Goal: Transaction & Acquisition: Purchase product/service

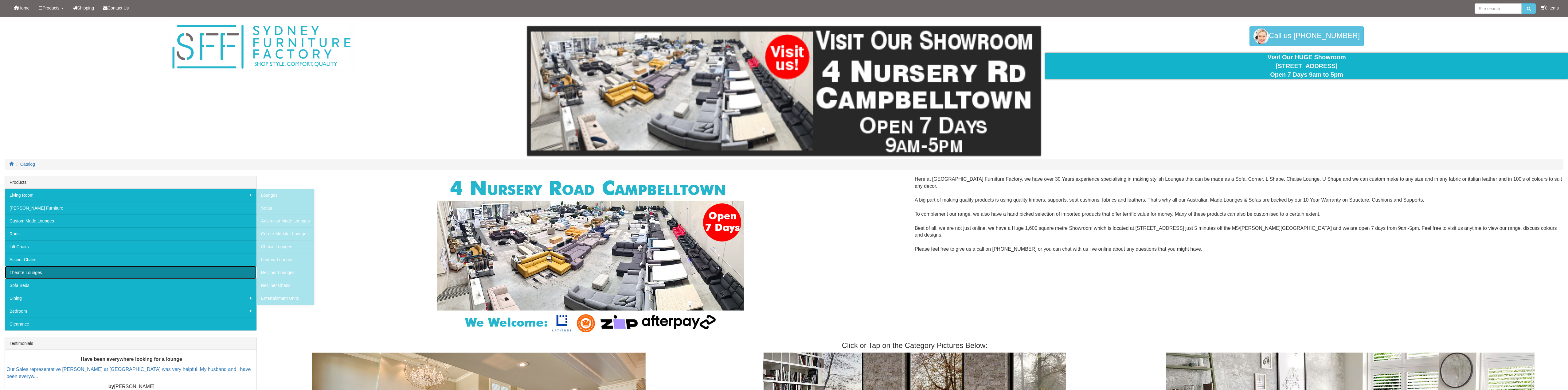
click at [40, 270] on link "Theatre Lounges" at bounding box center [131, 273] width 252 height 13
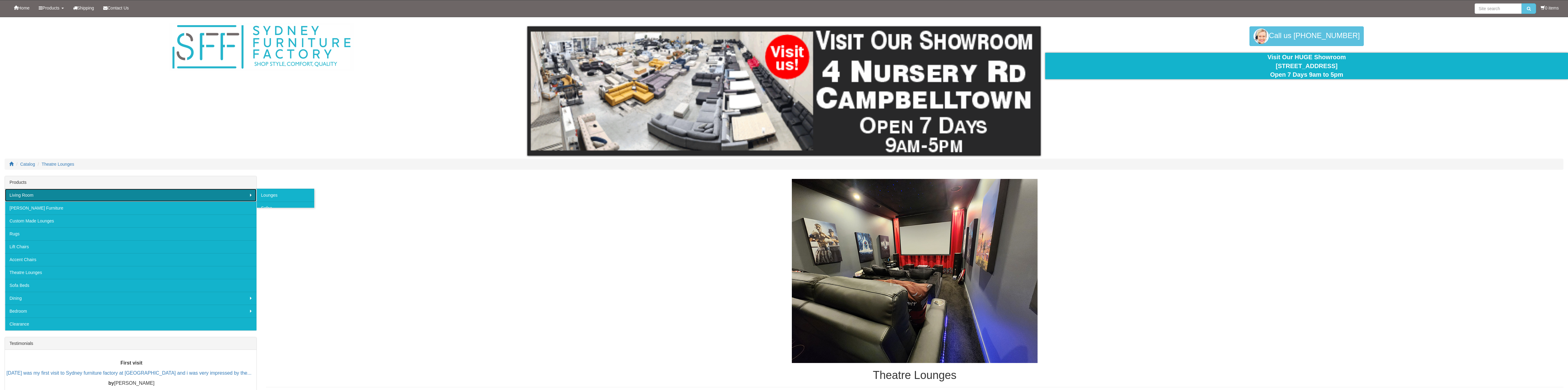
click at [45, 194] on link "Living Room" at bounding box center [131, 196] width 252 height 13
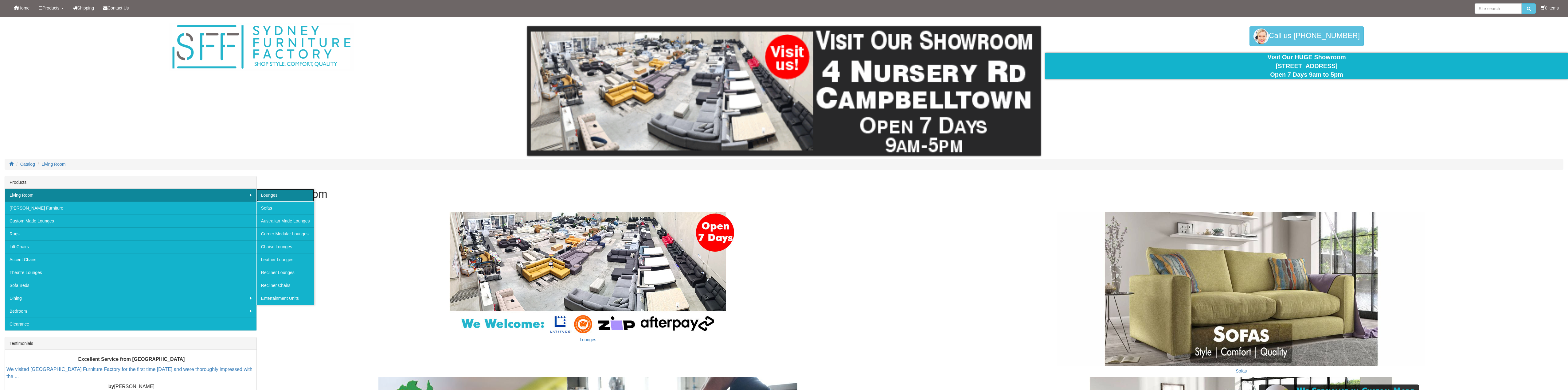
click at [279, 196] on link "Lounges" at bounding box center [285, 196] width 58 height 13
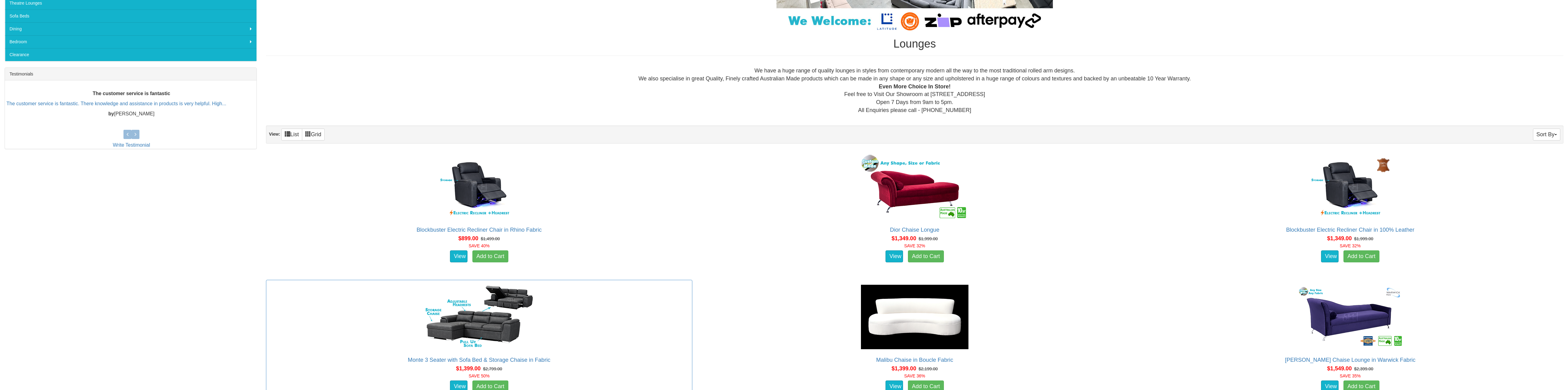
scroll to position [430, 0]
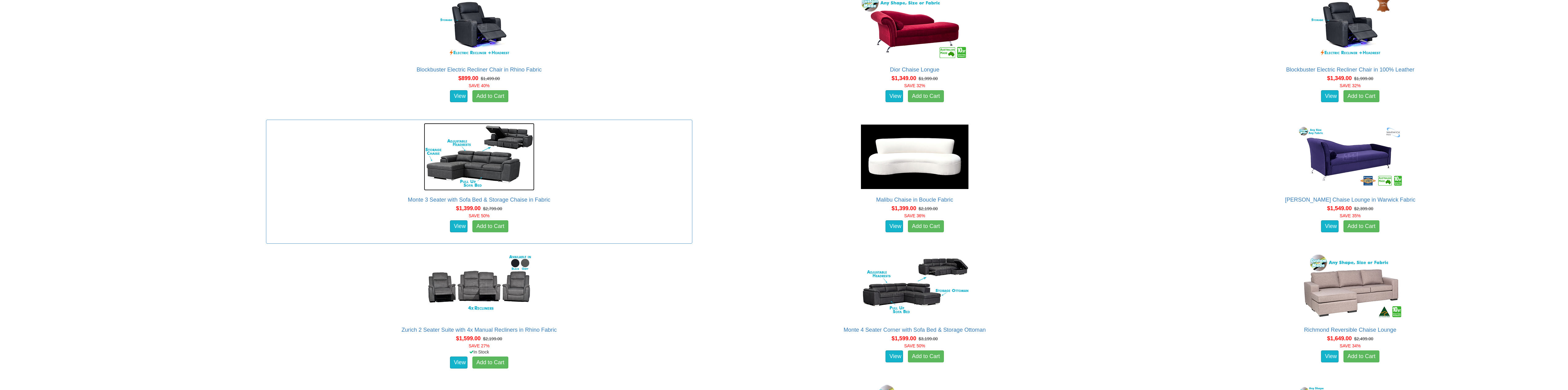
click at [506, 142] on img at bounding box center [479, 157] width 111 height 68
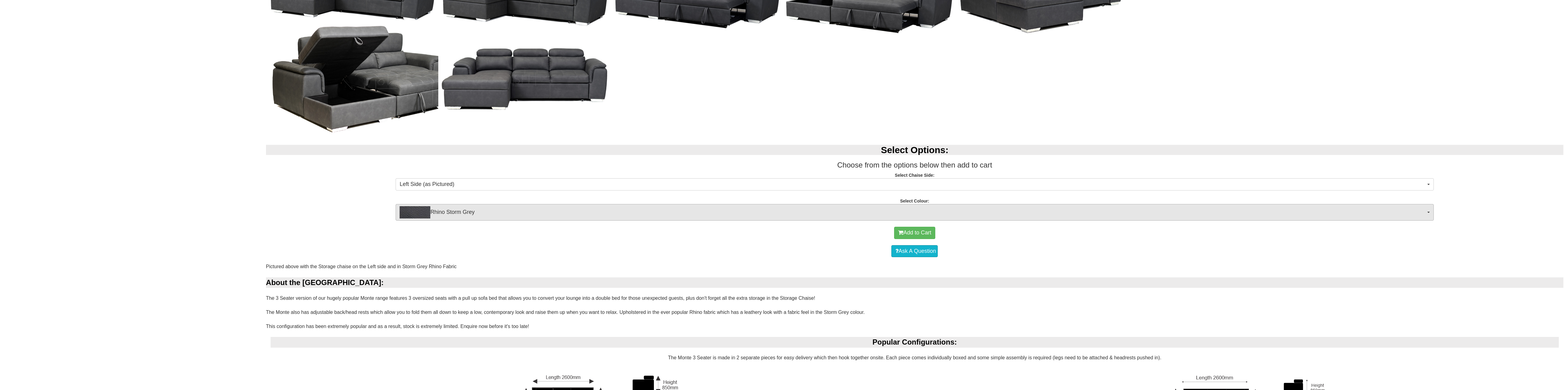
scroll to position [706, 0]
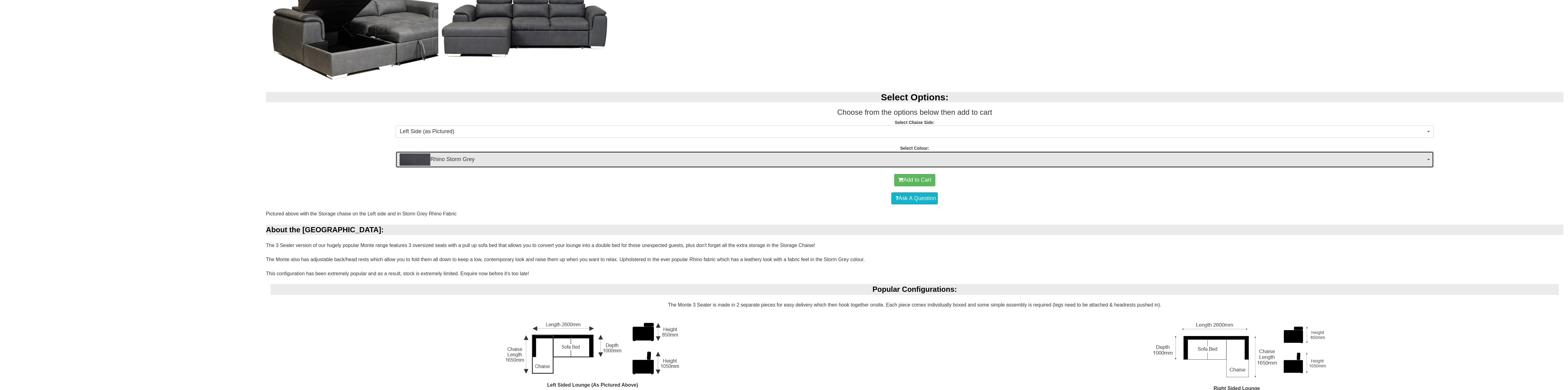
click at [817, 165] on span "Rhino Storm Grey" at bounding box center [912, 159] width 1026 height 13
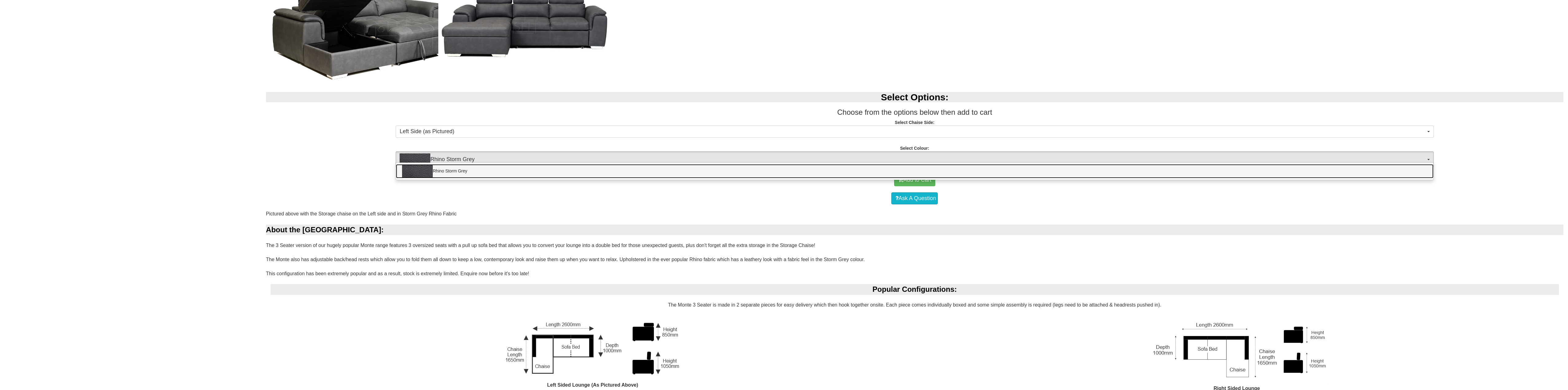
click at [817, 165] on link "Rhino Storm Grey" at bounding box center [915, 171] width 1037 height 14
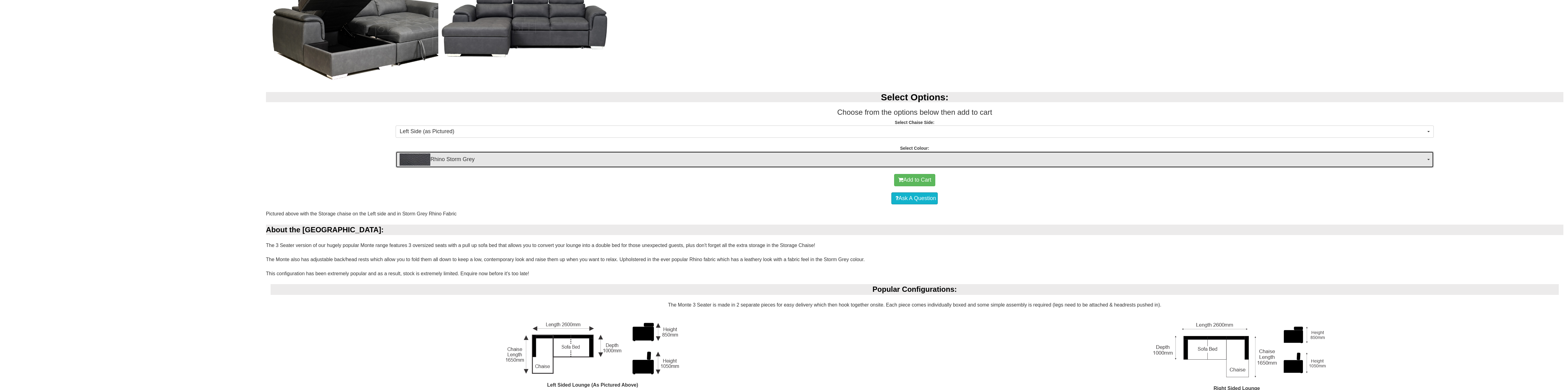
click at [807, 165] on span "Rhino Storm Grey" at bounding box center [912, 159] width 1026 height 13
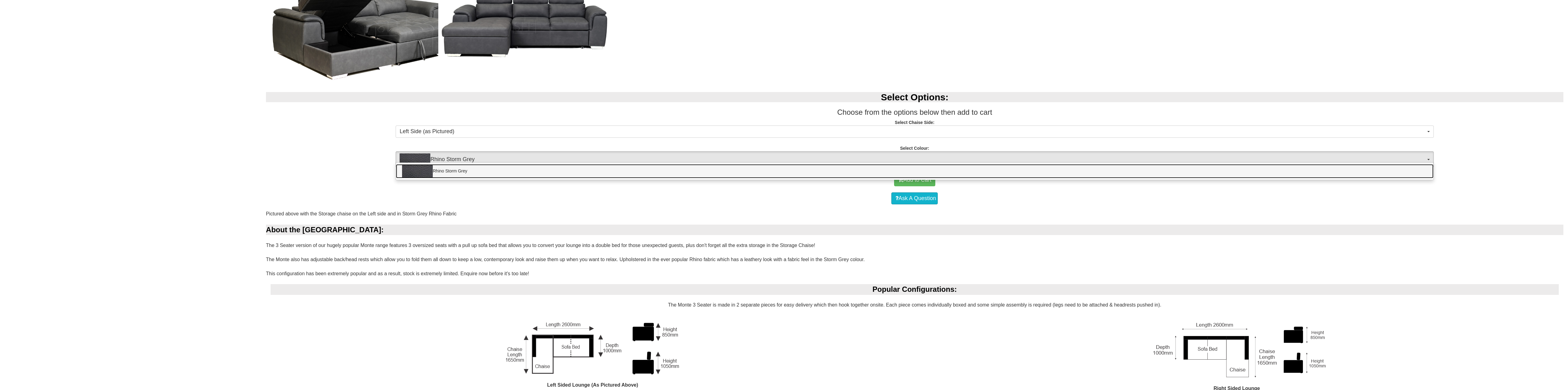
click at [807, 165] on link "Rhino Storm Grey" at bounding box center [915, 171] width 1037 height 14
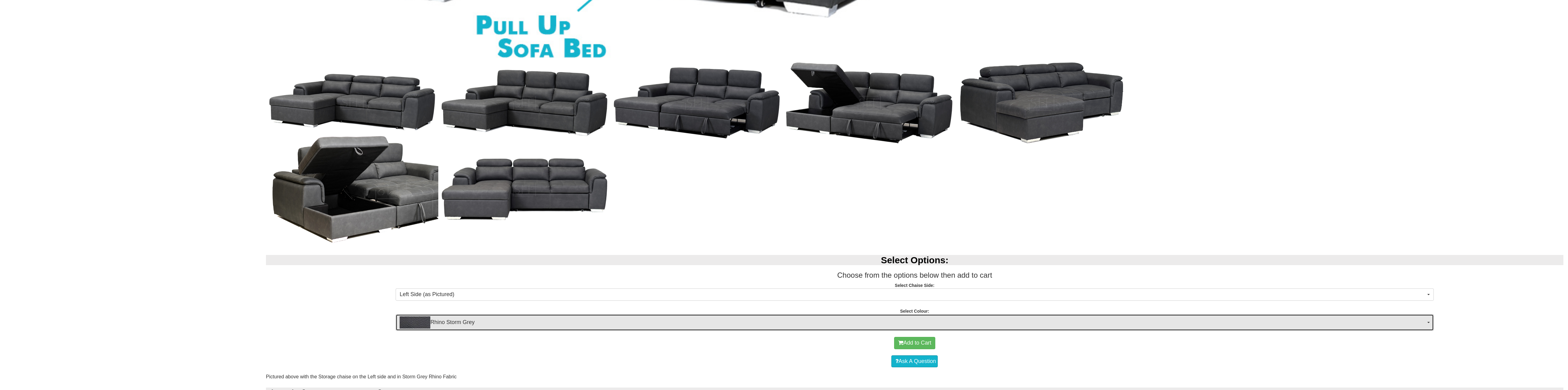
scroll to position [522, 0]
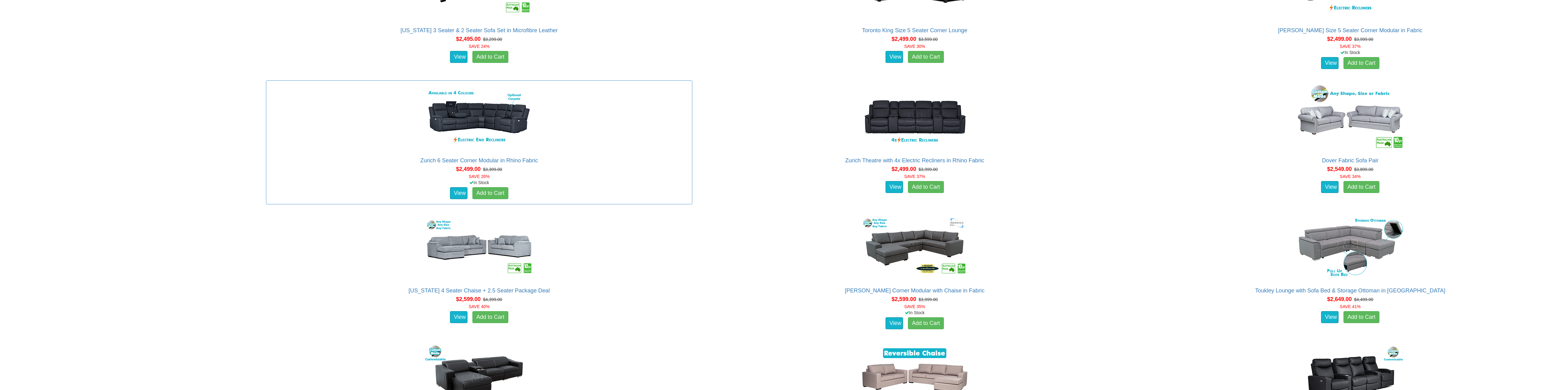
scroll to position [1381, 0]
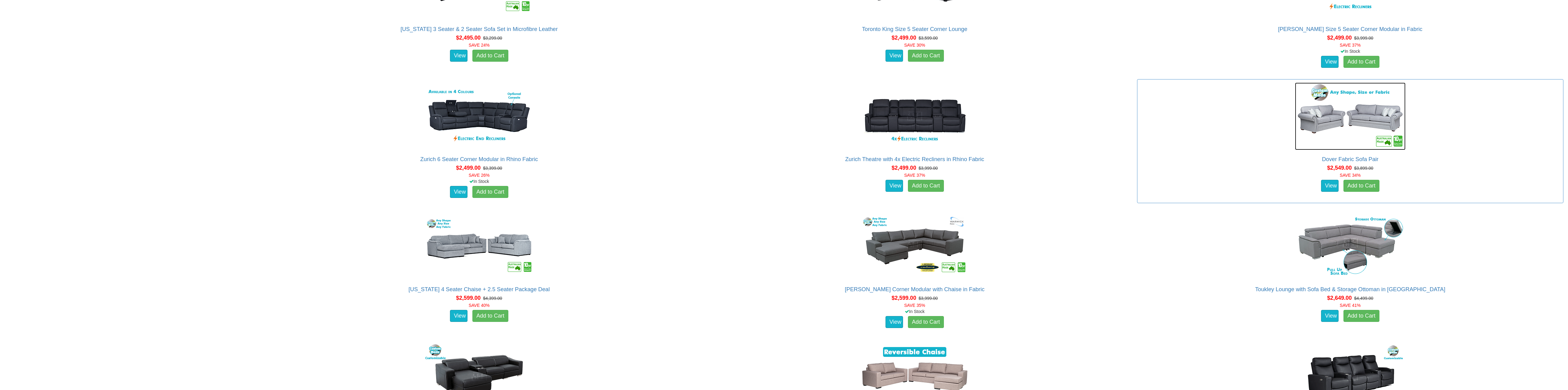
click at [1379, 113] on img at bounding box center [1350, 116] width 111 height 68
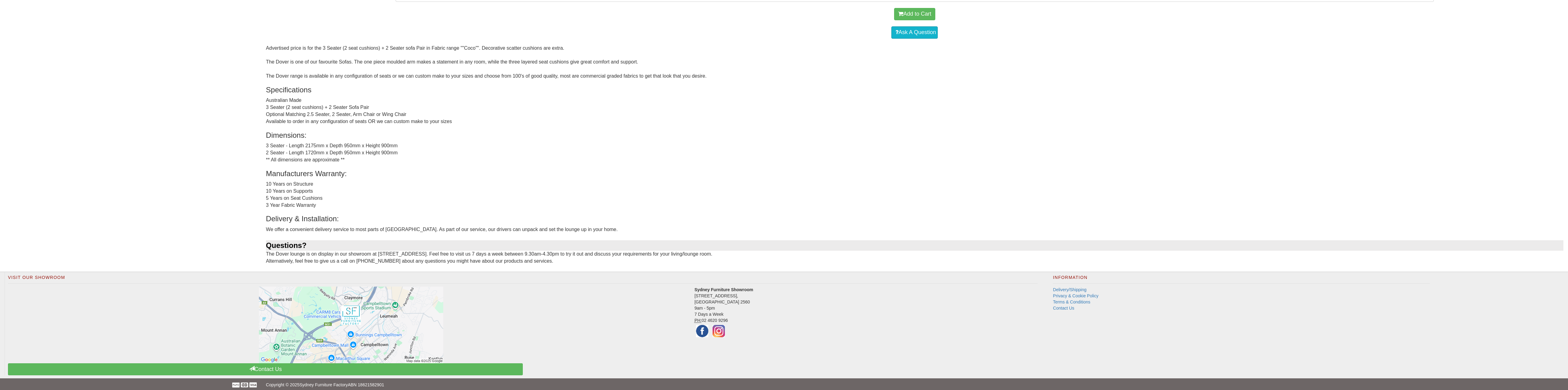
scroll to position [883, 0]
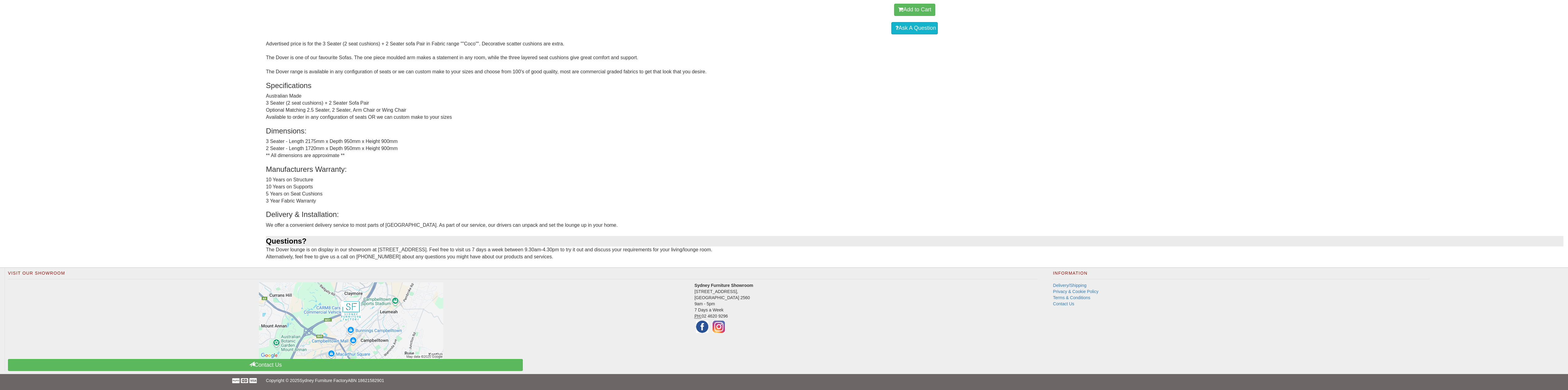
drag, startPoint x: 794, startPoint y: 206, endPoint x: 772, endPoint y: 233, distance: 34.8
